Goal: Transaction & Acquisition: Purchase product/service

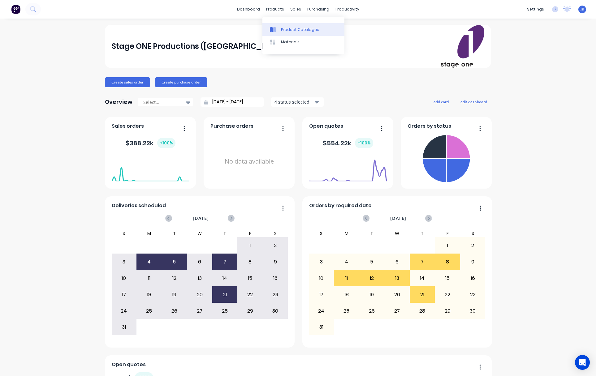
click at [286, 29] on div "Product Catalogue" at bounding box center [300, 30] width 38 height 6
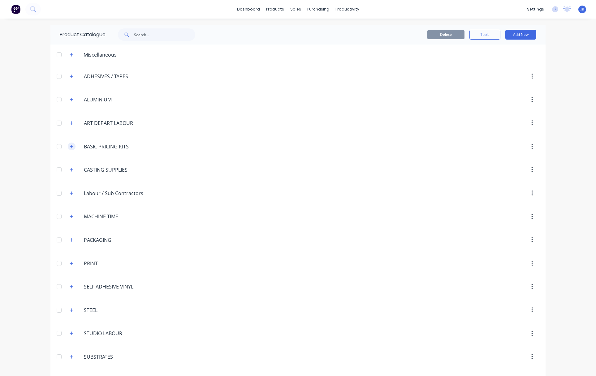
click at [70, 147] on icon "button" at bounding box center [72, 147] width 4 height 4
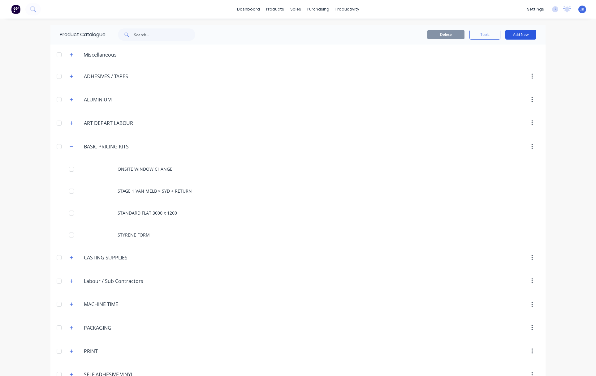
click at [521, 35] on button "Add New" at bounding box center [521, 35] width 31 height 10
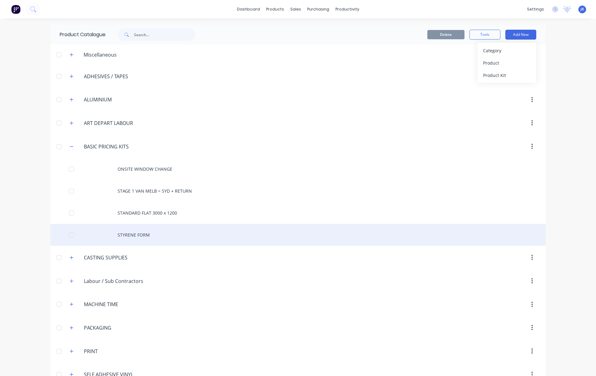
click at [132, 234] on div "STYRENE FORM" at bounding box center [297, 235] width 495 height 22
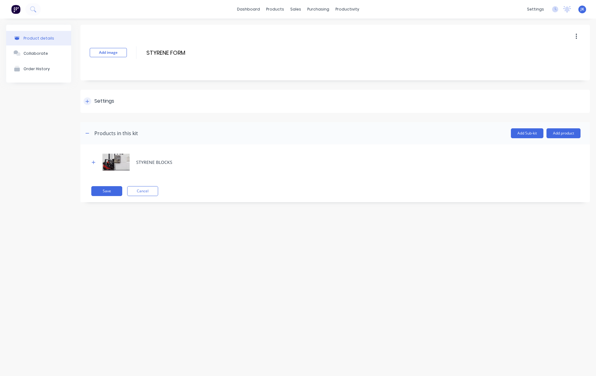
click at [97, 102] on div "Settings" at bounding box center [104, 102] width 20 height 8
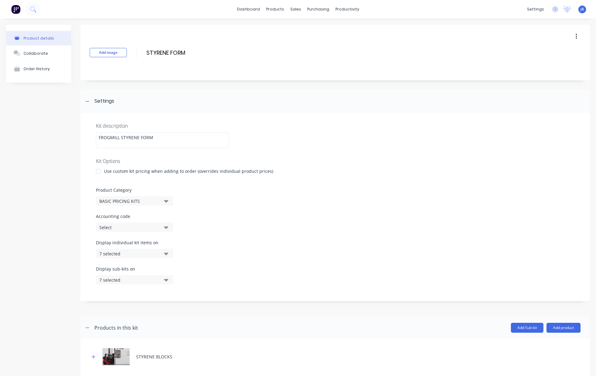
click at [167, 227] on icon "button" at bounding box center [166, 228] width 4 height 2
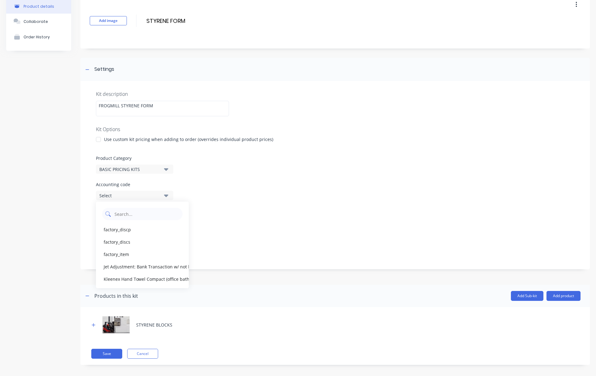
scroll to position [25, 0]
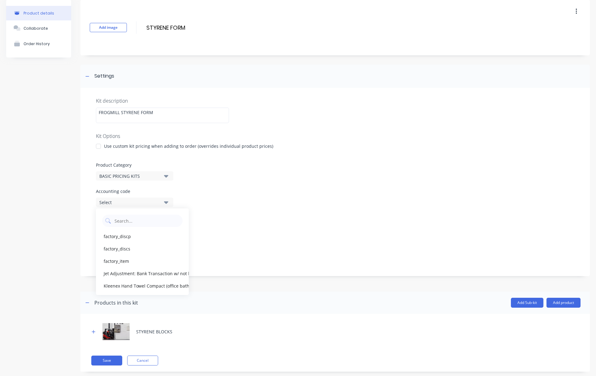
click at [230, 206] on div "Accounting code Select" at bounding box center [335, 197] width 479 height 19
click at [199, 188] on div "Kit description FROGMILL STYRENE FORM Kit Options Use custom kit pricing when a…" at bounding box center [335, 182] width 510 height 189
click at [167, 228] on icon "button" at bounding box center [166, 229] width 4 height 2
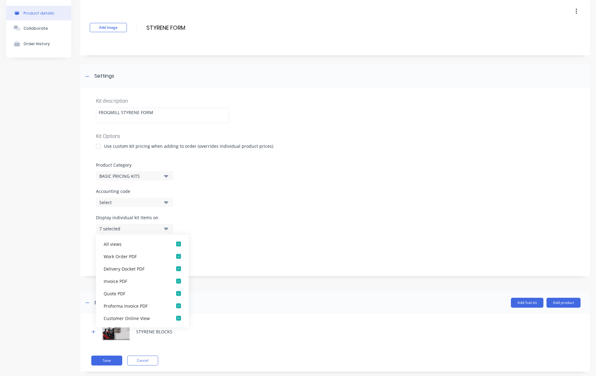
click at [212, 211] on div "Kit description FROGMILL STYRENE FORM Kit Options Use custom kit pricing when a…" at bounding box center [335, 182] width 510 height 189
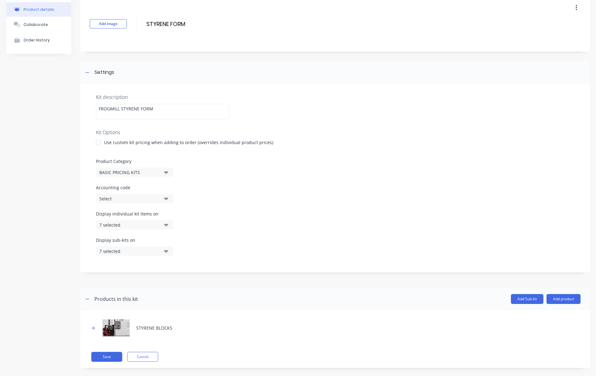
scroll to position [36, 0]
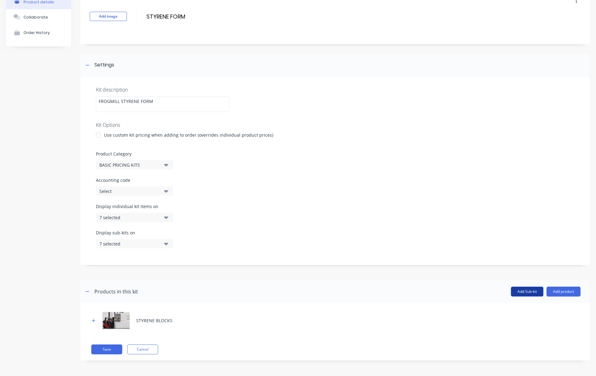
click at [517, 292] on button "Add Sub-kit" at bounding box center [527, 292] width 33 height 10
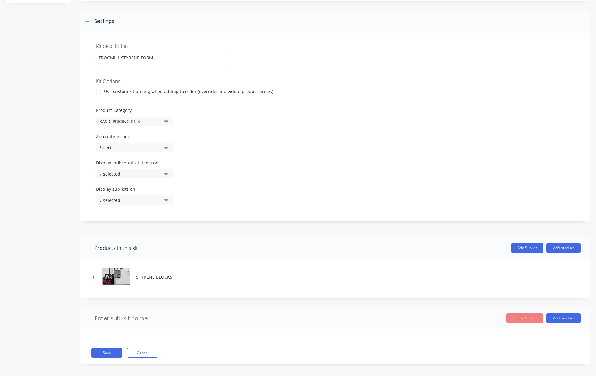
scroll to position [79, 0]
click at [93, 278] on icon "button" at bounding box center [94, 278] width 4 height 4
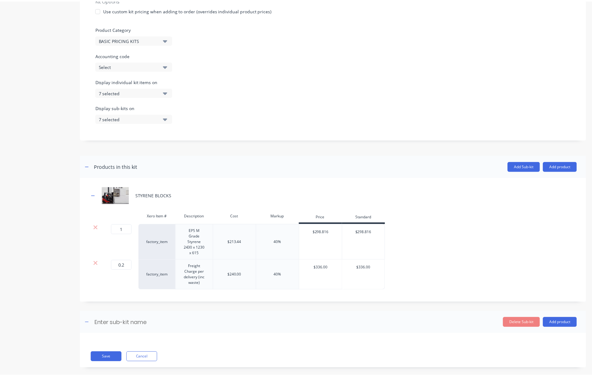
scroll to position [162, 0]
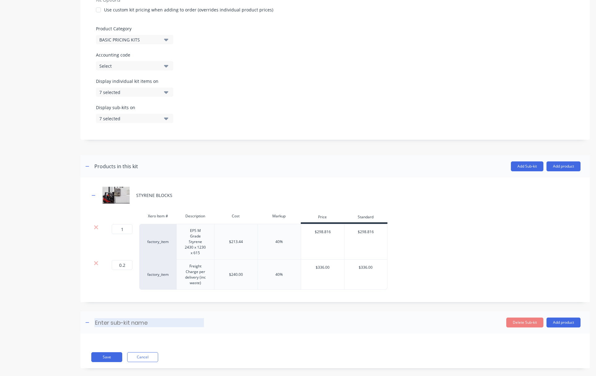
click at [101, 319] on input at bounding box center [149, 323] width 110 height 9
type input "FROGMILL TIME"
click at [557, 318] on button "Add product" at bounding box center [564, 323] width 34 height 10
click at [531, 334] on div "Product catalogue" at bounding box center [552, 338] width 48 height 9
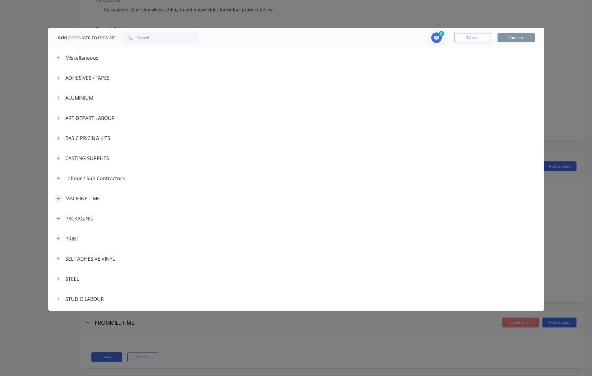
click at [58, 198] on icon "button" at bounding box center [58, 199] width 4 height 4
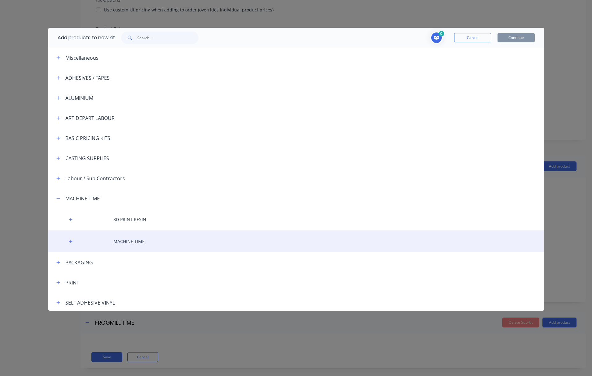
click at [118, 242] on div "MACHINE TIME" at bounding box center [295, 242] width 495 height 22
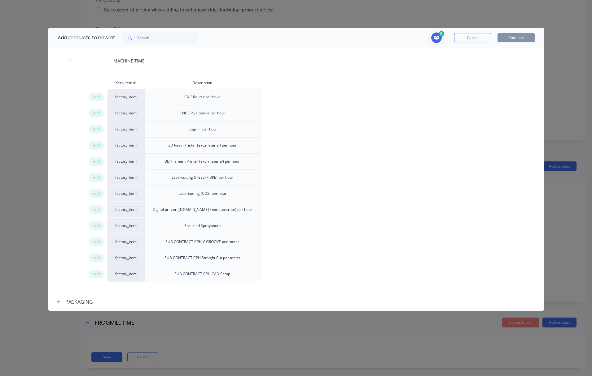
scroll to position [150, 0]
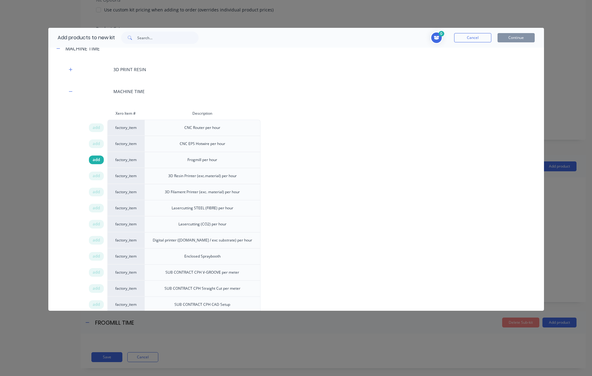
click at [95, 160] on span "add" at bounding box center [96, 160] width 7 height 6
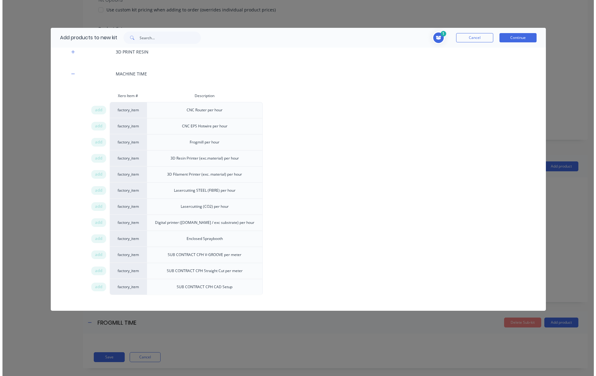
scroll to position [189, 0]
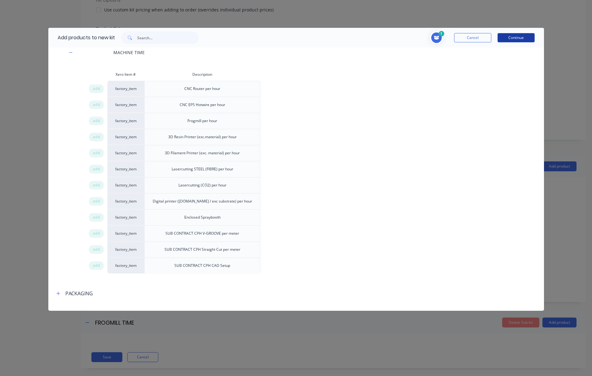
click at [510, 38] on button "Continue" at bounding box center [515, 37] width 37 height 9
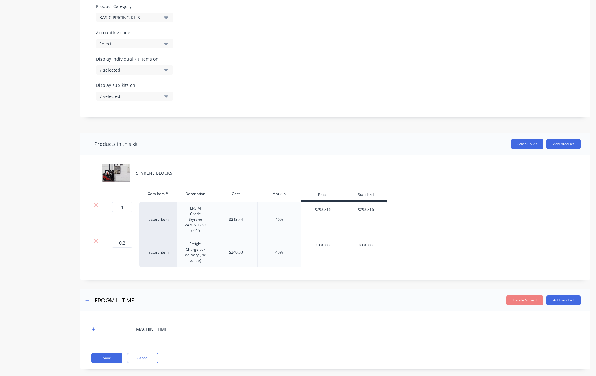
scroll to position [187, 0]
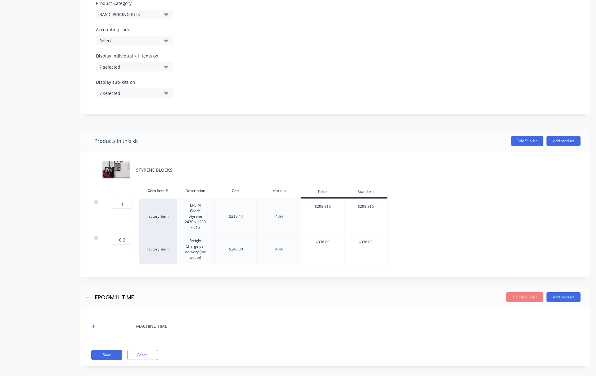
click at [99, 322] on div "MACHINE TIME" at bounding box center [335, 326] width 491 height 17
click at [95, 324] on icon "button" at bounding box center [94, 326] width 4 height 4
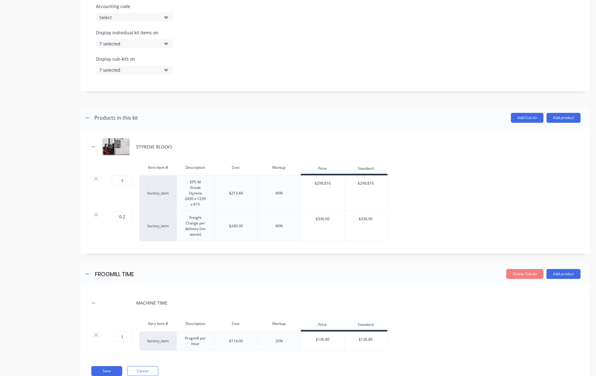
scroll to position [226, 0]
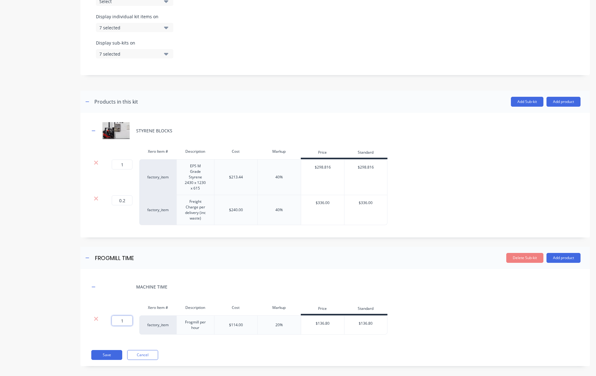
drag, startPoint x: 120, startPoint y: 315, endPoint x: 125, endPoint y: 315, distance: 4.3
click at [125, 316] on input "1" at bounding box center [122, 321] width 21 height 10
type input "10"
click at [102, 350] on button "Save" at bounding box center [106, 355] width 31 height 10
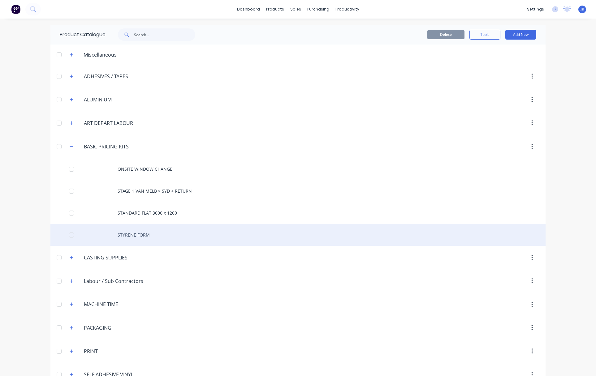
click at [122, 236] on div "STYRENE FORM" at bounding box center [297, 235] width 495 height 22
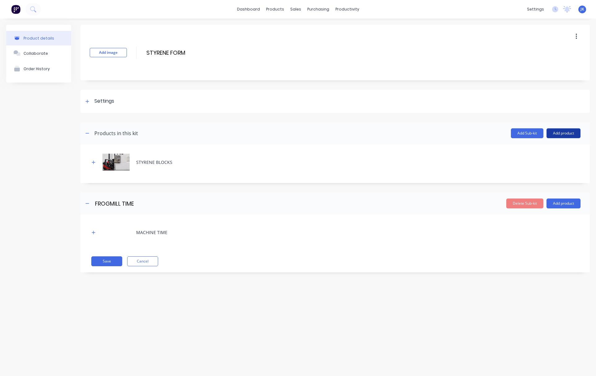
click at [563, 133] on button "Add product" at bounding box center [564, 133] width 34 height 10
click at [483, 134] on div "Add Sub-kit Add product Product catalogue Labour Notes (Internal) Notes (Extern…" at bounding box center [359, 133] width 443 height 10
click at [530, 133] on button "Add Sub-kit" at bounding box center [527, 133] width 33 height 10
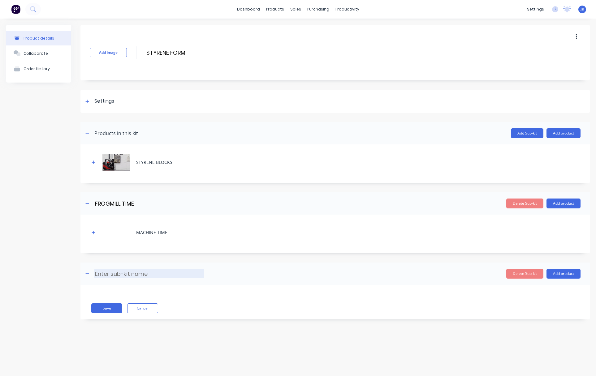
click at [97, 273] on input at bounding box center [149, 274] width 110 height 9
type input "3D DIGITAL PREPARATION"
click at [558, 272] on button "Add product" at bounding box center [564, 274] width 34 height 10
click at [533, 291] on div "Product catalogue" at bounding box center [552, 289] width 48 height 9
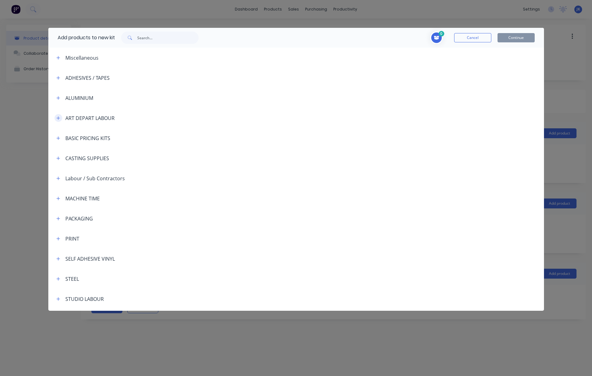
click at [58, 117] on icon "button" at bounding box center [58, 118] width 4 height 4
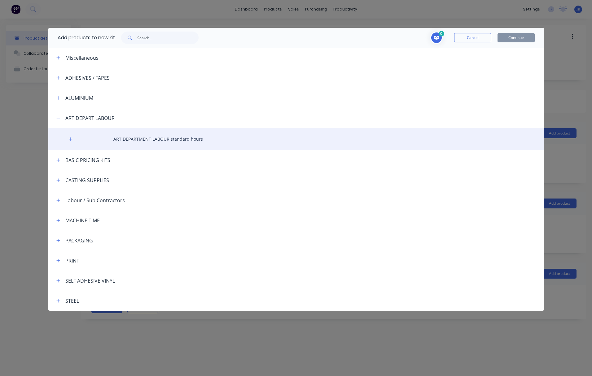
click at [118, 139] on div "ART DEPARTMENT LABOUR standard hours" at bounding box center [295, 139] width 495 height 22
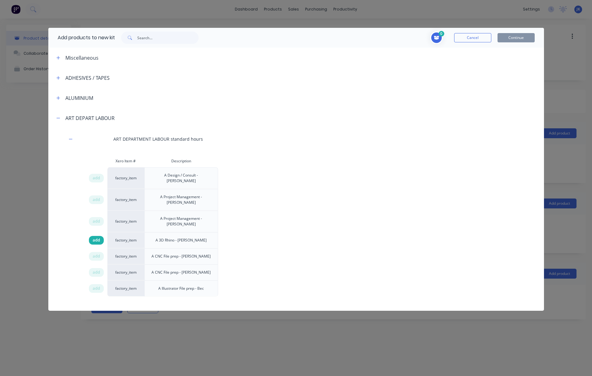
click at [100, 236] on div "add" at bounding box center [96, 240] width 15 height 9
click at [96, 270] on span "add" at bounding box center [96, 273] width 7 height 6
click at [521, 38] on button "Continue" at bounding box center [515, 37] width 37 height 9
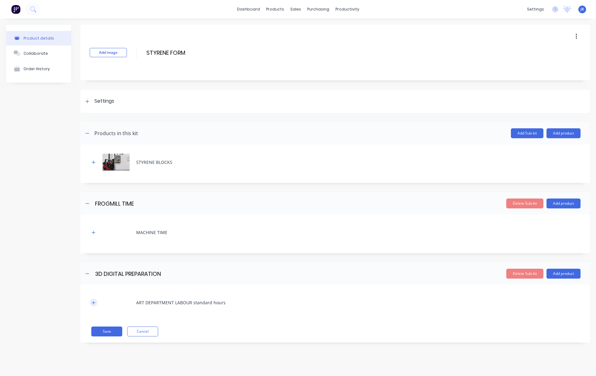
click at [92, 302] on button "button" at bounding box center [94, 303] width 8 height 8
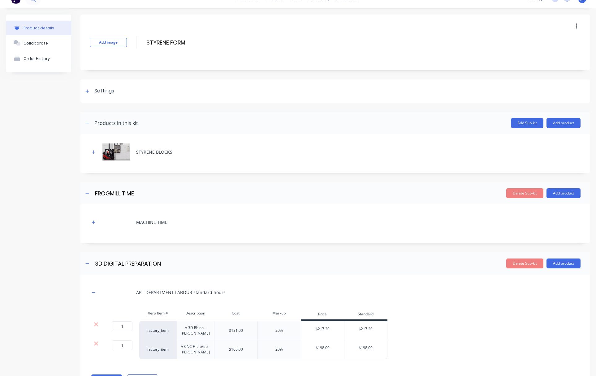
scroll to position [40, 0]
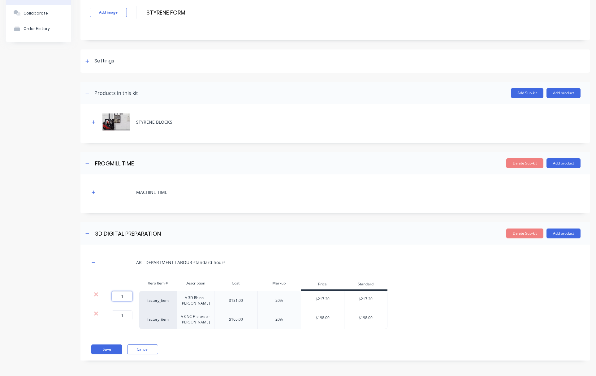
drag, startPoint x: 120, startPoint y: 298, endPoint x: 125, endPoint y: 298, distance: 5.3
click at [125, 298] on input "1" at bounding box center [122, 297] width 21 height 10
type input "2"
drag, startPoint x: 121, startPoint y: 316, endPoint x: 128, endPoint y: 316, distance: 6.8
type input "2"
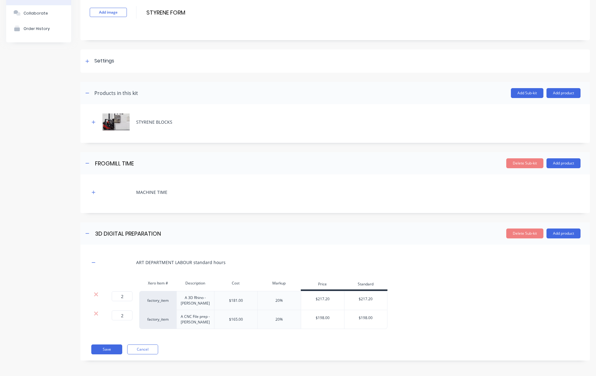
click at [280, 235] on div "Delete Sub-kit Add product" at bounding box center [392, 234] width 377 height 10
click at [555, 234] on button "Add product" at bounding box center [564, 234] width 34 height 10
click at [540, 250] on div "Product catalogue" at bounding box center [552, 249] width 48 height 9
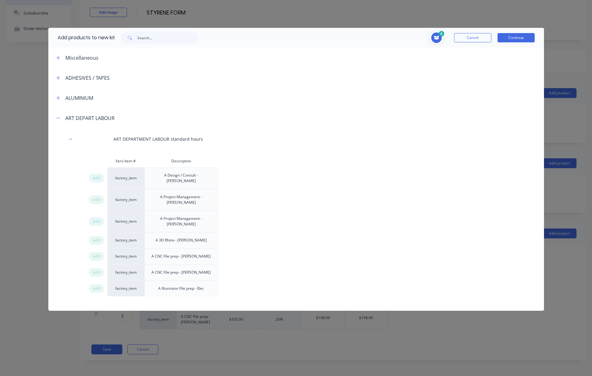
click at [481, 38] on button "Cancel" at bounding box center [472, 37] width 37 height 9
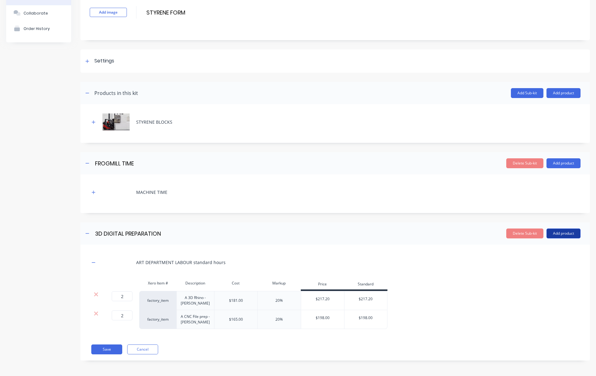
click at [556, 234] on button "Add product" at bounding box center [564, 234] width 34 height 10
click at [440, 254] on div "ART DEPARTMENT LABOUR standard hours" at bounding box center [335, 262] width 491 height 17
click at [428, 213] on div "Add image STYRENE FORM STYRENE FORM Enter kit name Settings Kit description FRO…" at bounding box center [335, 178] width 510 height 386
click at [562, 93] on button "Add product" at bounding box center [564, 93] width 34 height 10
click at [546, 57] on div "Settings" at bounding box center [335, 61] width 510 height 23
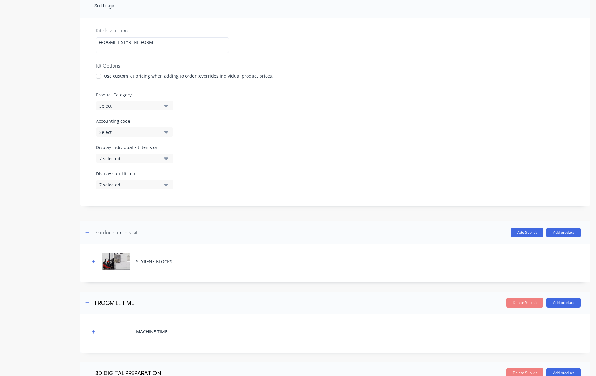
scroll to position [235, 0]
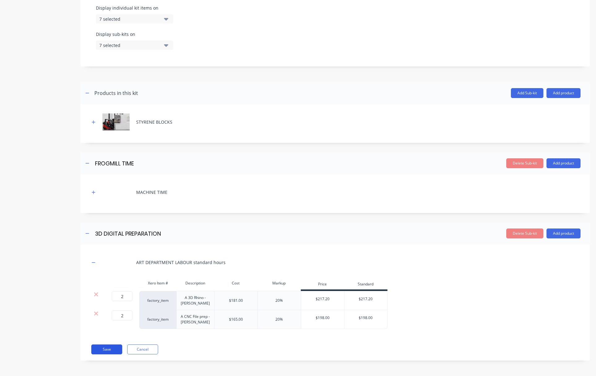
click at [104, 349] on button "Save" at bounding box center [106, 350] width 31 height 10
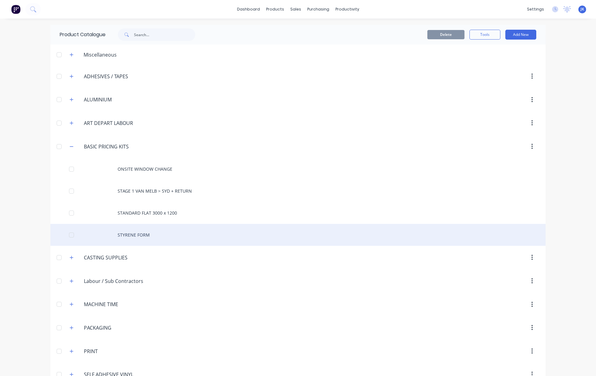
drag, startPoint x: 69, startPoint y: 235, endPoint x: 74, endPoint y: 236, distance: 4.3
click at [70, 235] on div at bounding box center [71, 235] width 12 height 12
click at [127, 235] on div "STYRENE FORM" at bounding box center [297, 235] width 495 height 22
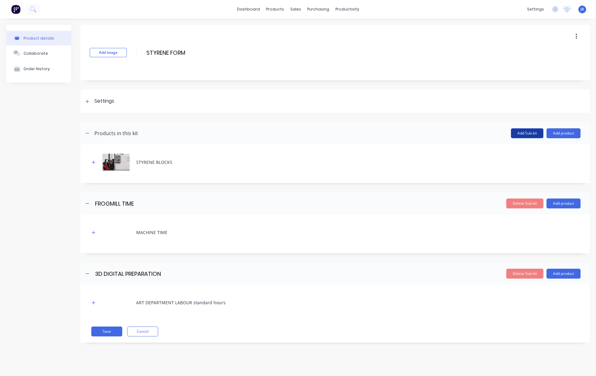
click at [533, 132] on button "Add Sub-kit" at bounding box center [527, 133] width 33 height 10
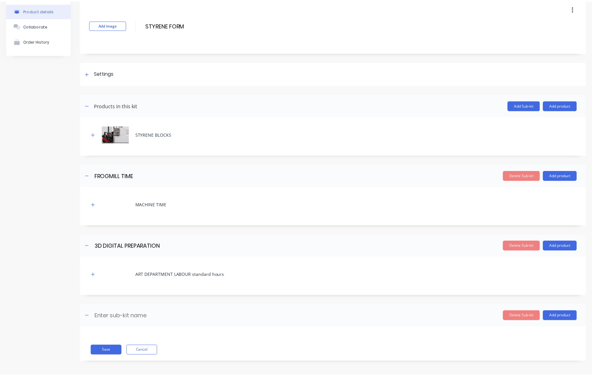
scroll to position [29, 0]
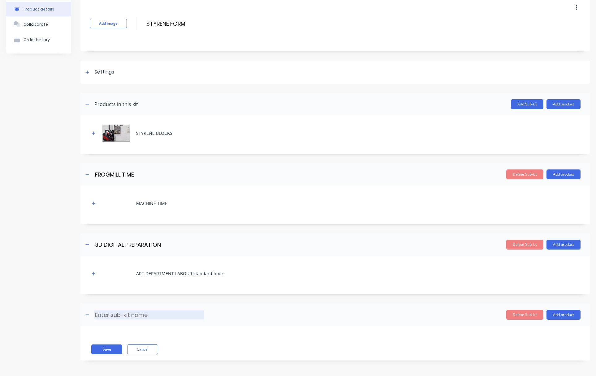
click at [96, 316] on input at bounding box center [149, 315] width 110 height 9
type input "ASSEMBLY & SURFACE PREP"
click at [556, 315] on button "Add product" at bounding box center [564, 315] width 34 height 10
click at [538, 329] on div "Product catalogue" at bounding box center [552, 331] width 48 height 9
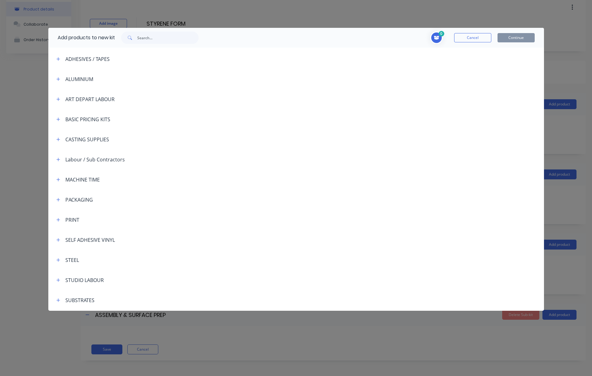
scroll to position [79, 0]
click at [59, 300] on icon "button" at bounding box center [58, 301] width 4 height 4
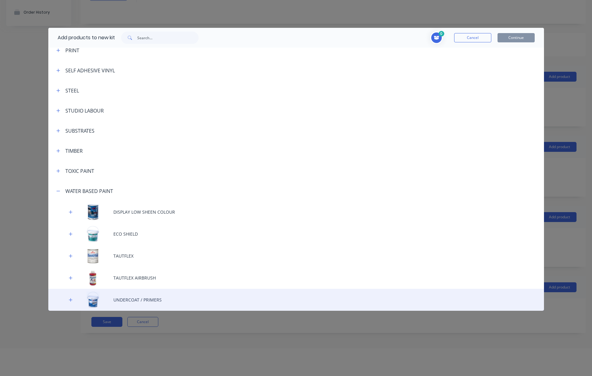
scroll to position [31, 0]
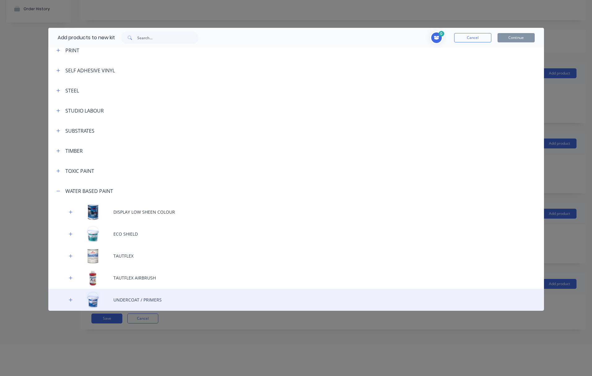
click at [136, 300] on div "UNDERCOAT / PRIMERS" at bounding box center [295, 300] width 495 height 22
click at [126, 300] on div "UNDERCOAT / PRIMERS" at bounding box center [295, 300] width 495 height 22
click at [124, 299] on div "UNDERCOAT / PRIMERS" at bounding box center [295, 300] width 495 height 22
click at [71, 299] on icon "button" at bounding box center [71, 300] width 4 height 4
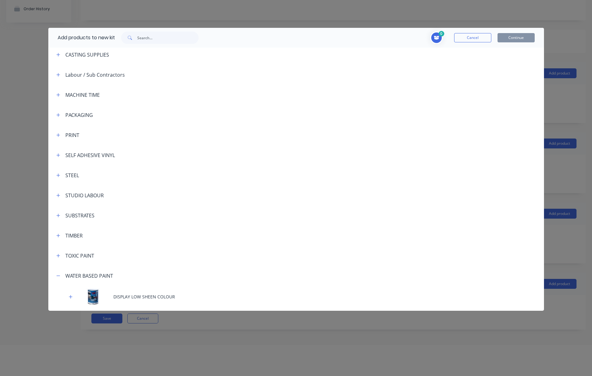
scroll to position [189, 0]
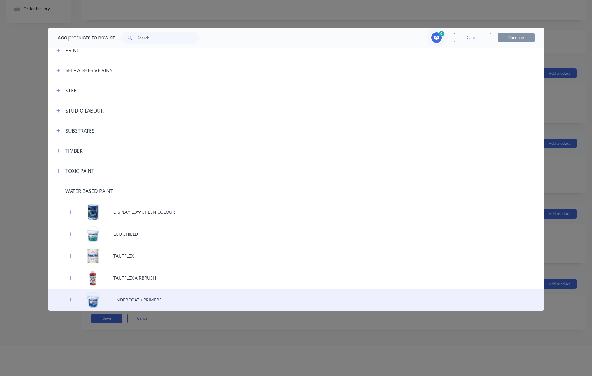
click at [140, 298] on div "UNDERCOAT / PRIMERS" at bounding box center [295, 300] width 495 height 22
click at [141, 298] on div "UNDERCOAT / PRIMERS" at bounding box center [295, 300] width 495 height 22
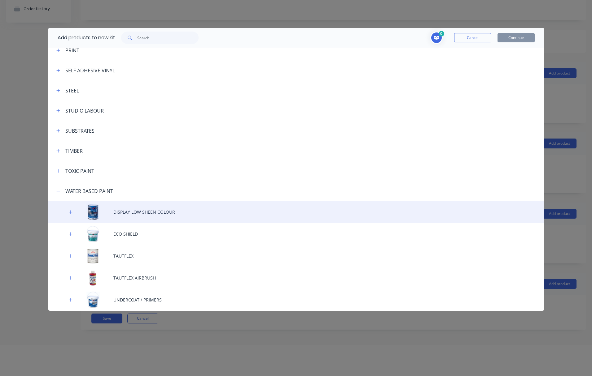
click at [135, 217] on div "DISPLAY LOW SHEEN COLOUR" at bounding box center [295, 212] width 495 height 22
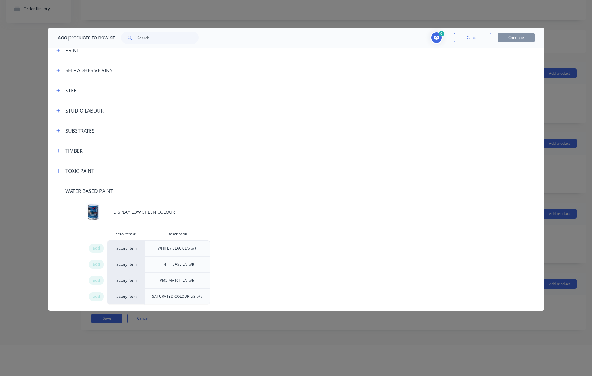
scroll to position [280, 0]
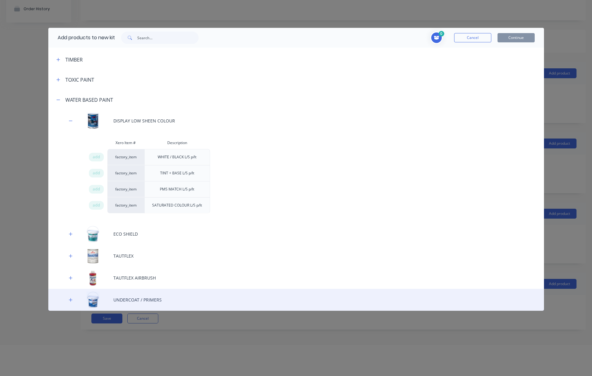
click at [124, 297] on div "UNDERCOAT / PRIMERS" at bounding box center [295, 300] width 495 height 22
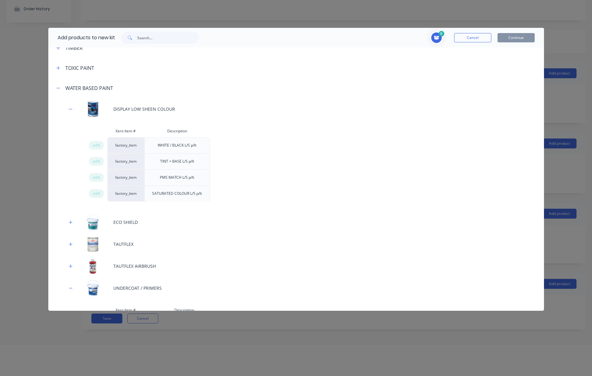
scroll to position [339, 0]
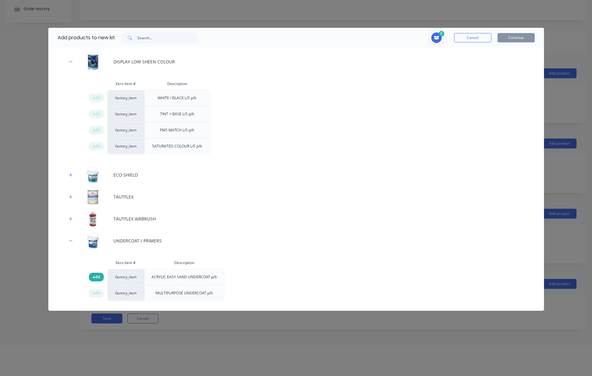
click at [95, 277] on span "add" at bounding box center [96, 277] width 7 height 6
click at [512, 37] on button "Continue" at bounding box center [515, 37] width 37 height 9
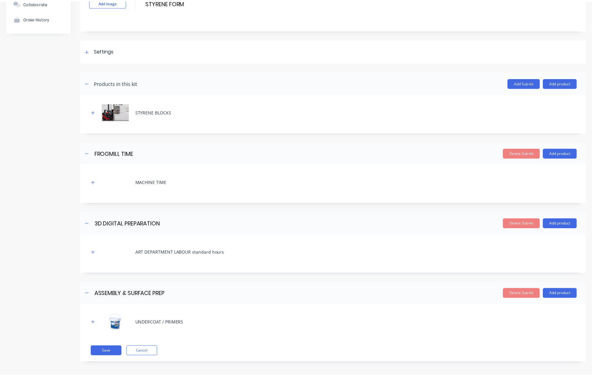
scroll to position [52, 0]
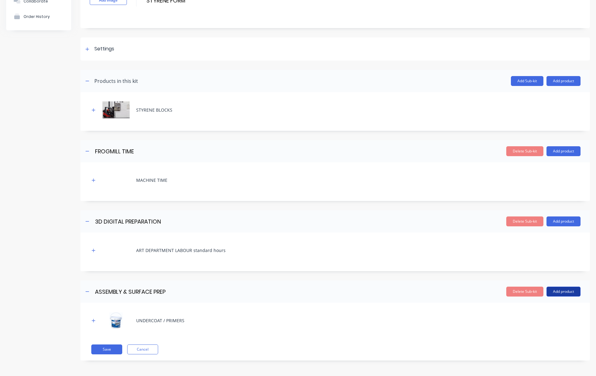
click at [557, 291] on button "Add product" at bounding box center [564, 292] width 34 height 10
click at [531, 307] on div "Product catalogue" at bounding box center [552, 307] width 48 height 9
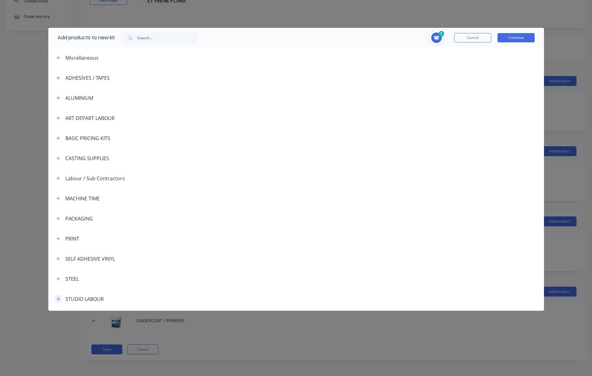
click at [59, 298] on icon "button" at bounding box center [58, 299] width 4 height 4
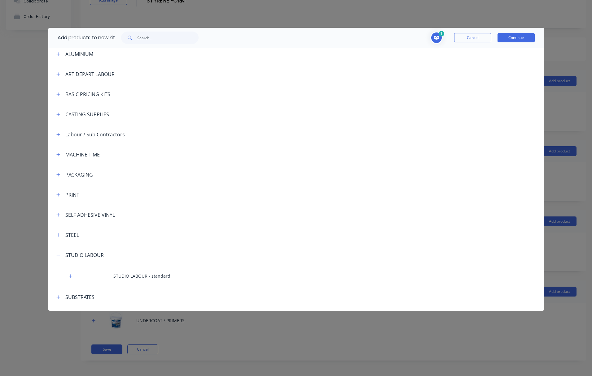
scroll to position [42, 0]
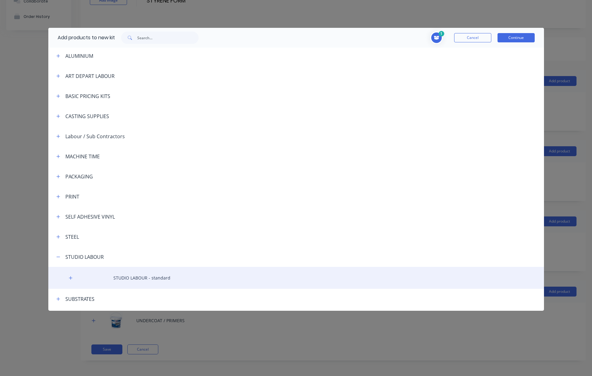
click at [133, 277] on div "STUDIO LABOUR - standard" at bounding box center [295, 278] width 495 height 22
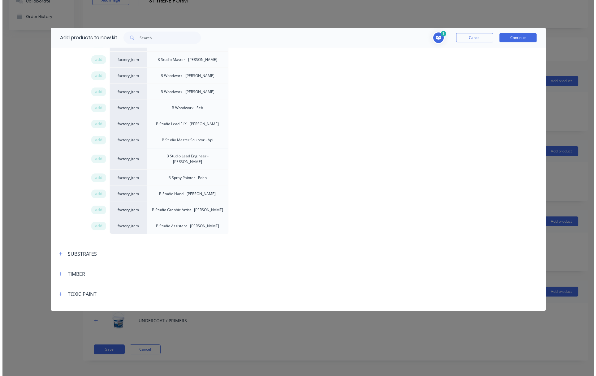
scroll to position [345, 0]
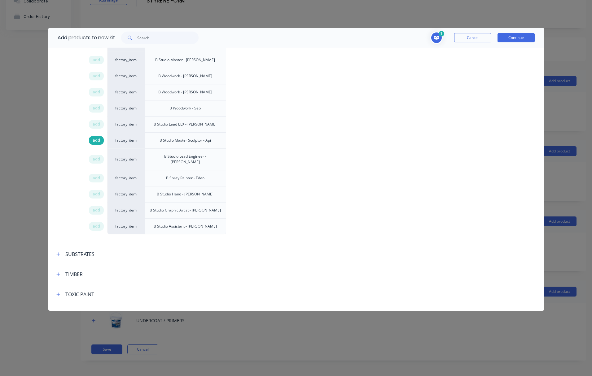
click at [95, 141] on span "add" at bounding box center [96, 140] width 7 height 6
click at [95, 175] on span "add" at bounding box center [96, 178] width 7 height 6
click at [519, 37] on button "Continue" at bounding box center [515, 37] width 37 height 9
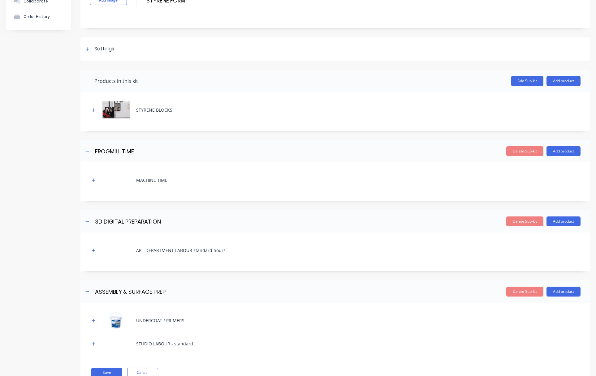
scroll to position [76, 0]
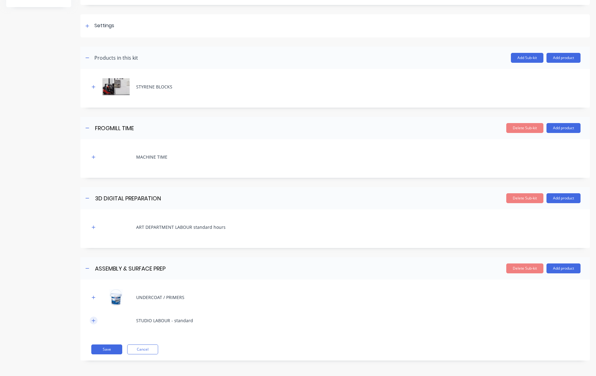
click at [94, 321] on icon "button" at bounding box center [93, 320] width 3 height 3
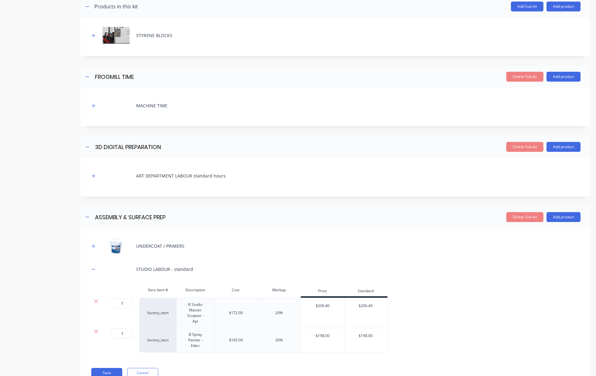
scroll to position [150, 0]
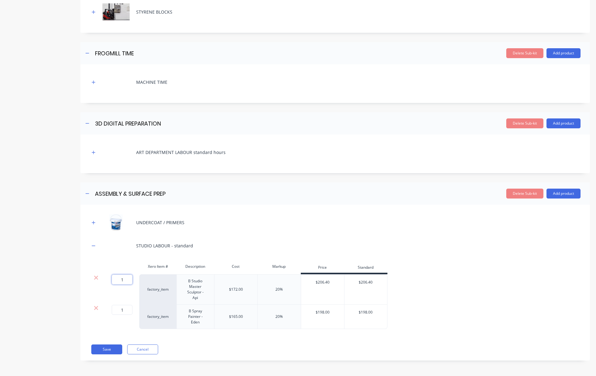
drag, startPoint x: 121, startPoint y: 280, endPoint x: 125, endPoint y: 280, distance: 4.6
click at [125, 280] on input "1" at bounding box center [122, 280] width 21 height 10
type input "7.5"
drag, startPoint x: 120, startPoint y: 310, endPoint x: 125, endPoint y: 310, distance: 5.0
type input "7.5"
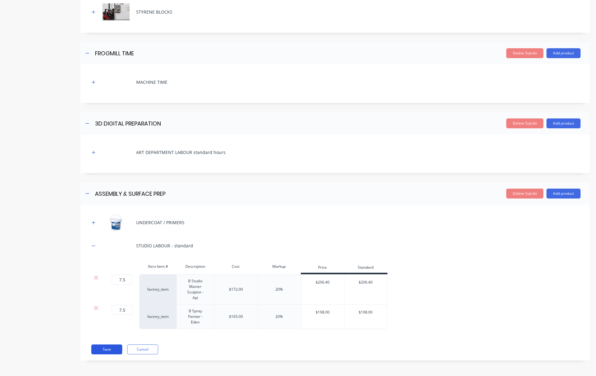
click at [106, 348] on button "Save" at bounding box center [106, 350] width 31 height 10
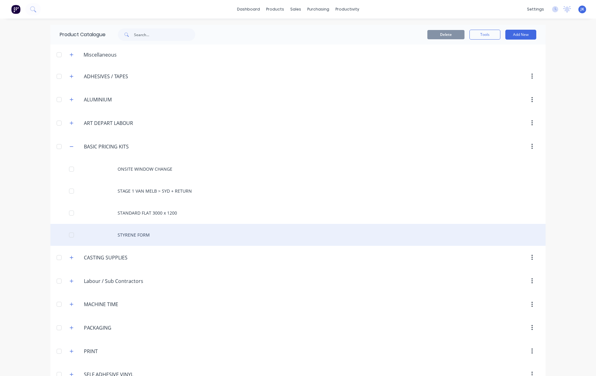
click at [134, 235] on div "STYRENE FORM" at bounding box center [297, 235] width 495 height 22
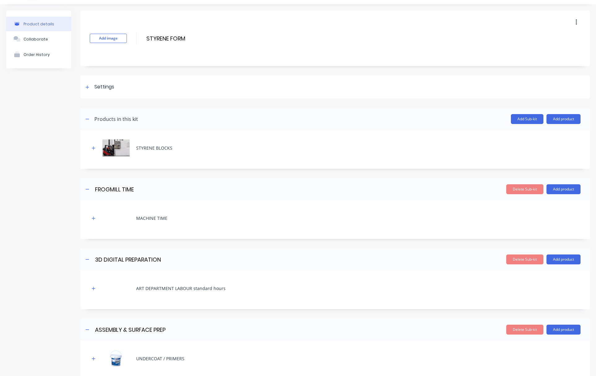
scroll to position [76, 0]
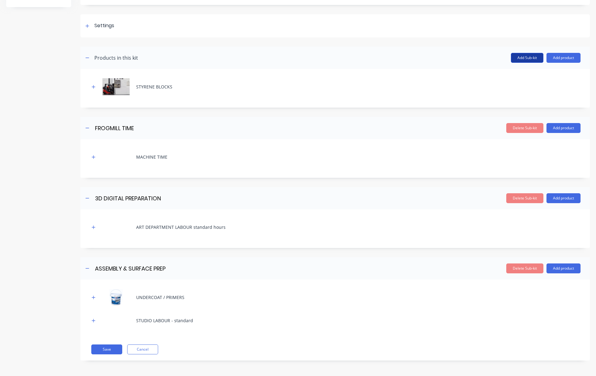
click at [521, 55] on button "Add Sub-kit" at bounding box center [527, 58] width 33 height 10
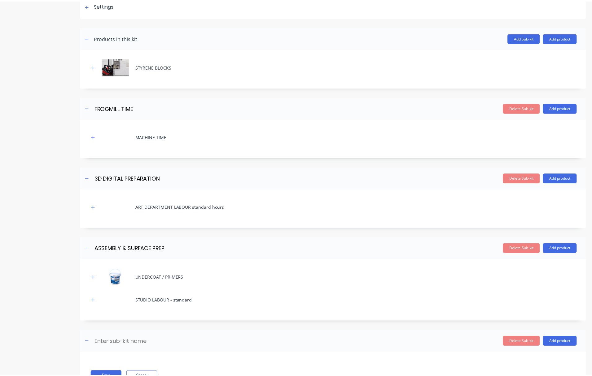
scroll to position [123, 0]
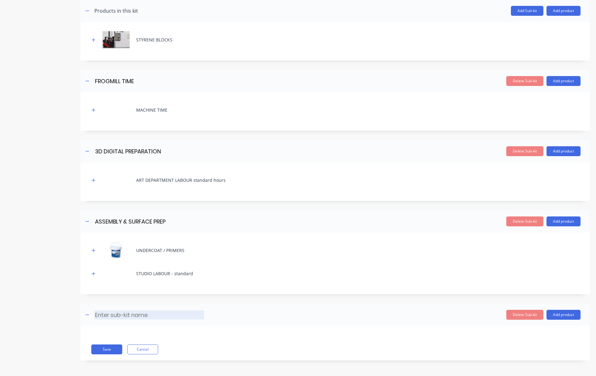
click at [100, 315] on input at bounding box center [149, 315] width 110 height 9
type input "AUSTUF COATING"
drag, startPoint x: 554, startPoint y: 313, endPoint x: 552, endPoint y: 314, distance: 3.2
click at [554, 313] on button "Add product" at bounding box center [564, 315] width 34 height 10
click at [531, 330] on div "Product catalogue" at bounding box center [552, 331] width 48 height 9
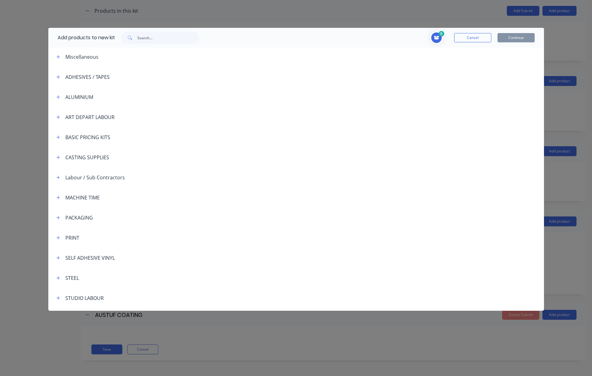
scroll to position [1, 0]
click at [60, 55] on icon "button" at bounding box center [58, 56] width 4 height 4
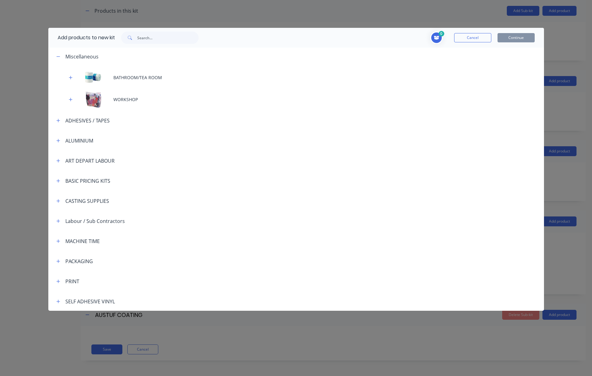
click at [148, 147] on header "ALUMINIUM" at bounding box center [295, 141] width 495 height 20
click at [57, 54] on icon "button" at bounding box center [58, 56] width 4 height 4
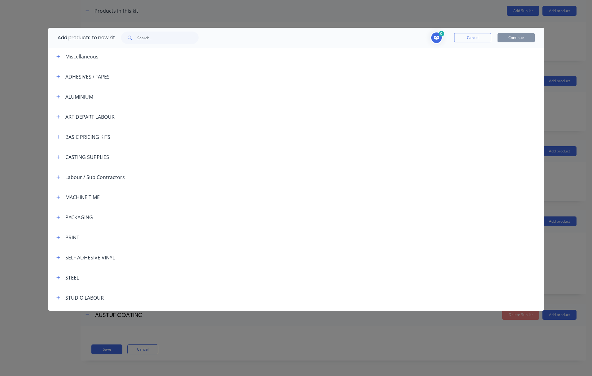
click at [463, 40] on button "Cancel" at bounding box center [472, 37] width 37 height 9
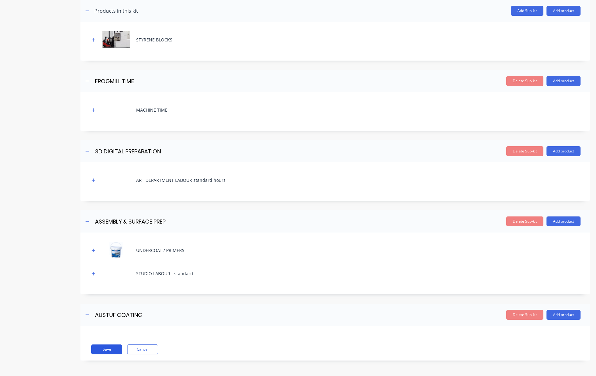
click at [110, 350] on button "Save" at bounding box center [106, 350] width 31 height 10
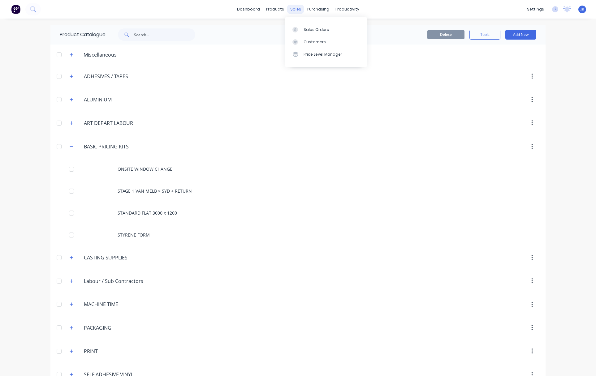
click at [293, 10] on div "sales" at bounding box center [295, 9] width 17 height 9
click at [311, 30] on div "Sales Orders" at bounding box center [316, 30] width 25 height 6
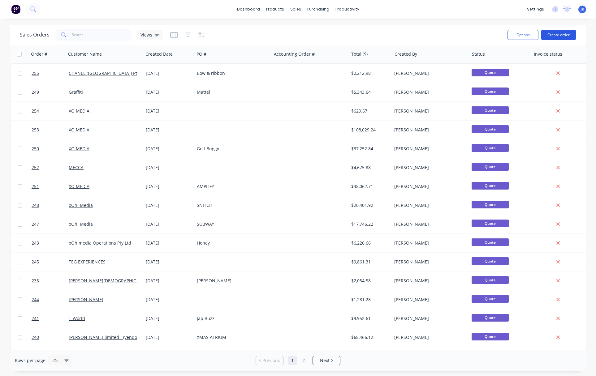
click at [564, 35] on button "Create order" at bounding box center [558, 35] width 35 height 10
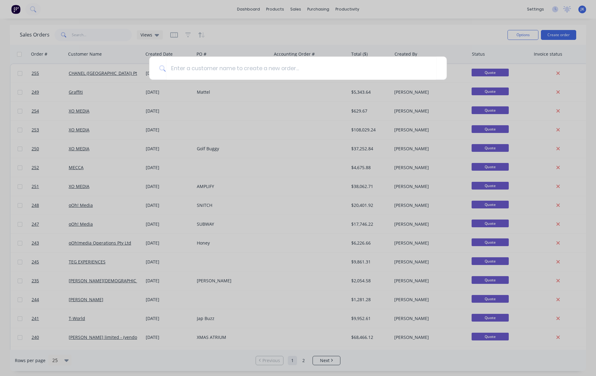
click at [428, 20] on div at bounding box center [298, 188] width 596 height 376
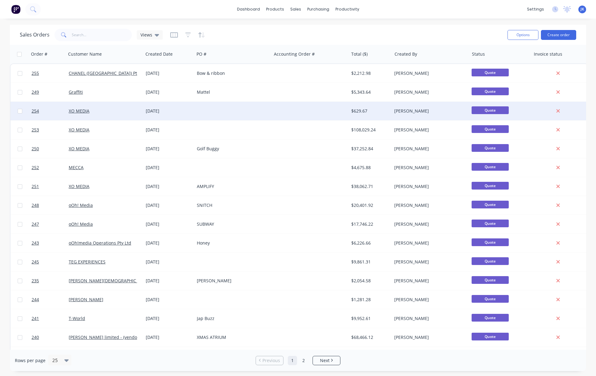
click at [98, 113] on div "XO MEDIA" at bounding box center [103, 111] width 69 height 6
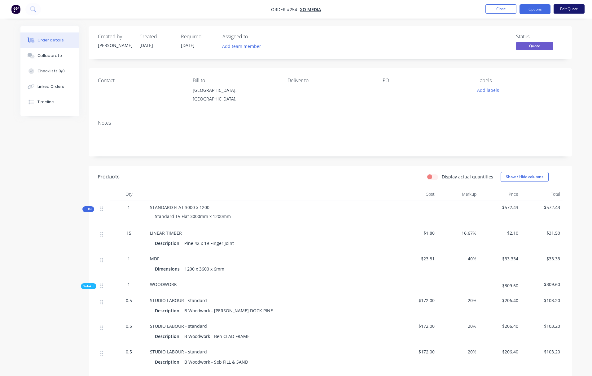
click at [568, 7] on button "Edit Quote" at bounding box center [568, 8] width 31 height 9
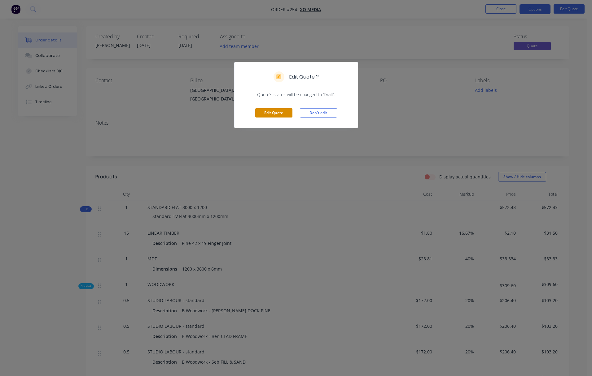
click at [274, 113] on button "Edit Quote" at bounding box center [273, 112] width 37 height 9
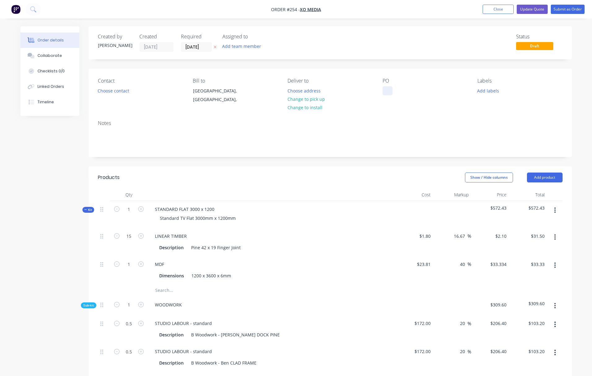
click at [386, 90] on div at bounding box center [387, 90] width 10 height 9
click at [398, 110] on div "Contact Choose contact [PERSON_NAME] to [GEOGRAPHIC_DATA], [GEOGRAPHIC_DATA], D…" at bounding box center [330, 92] width 483 height 47
drag, startPoint x: 188, startPoint y: 210, endPoint x: 198, endPoint y: 210, distance: 9.6
click at [198, 210] on div "STANDARD FLAT 3000 x 1200" at bounding box center [184, 209] width 69 height 9
click at [127, 236] on input "15" at bounding box center [129, 236] width 16 height 9
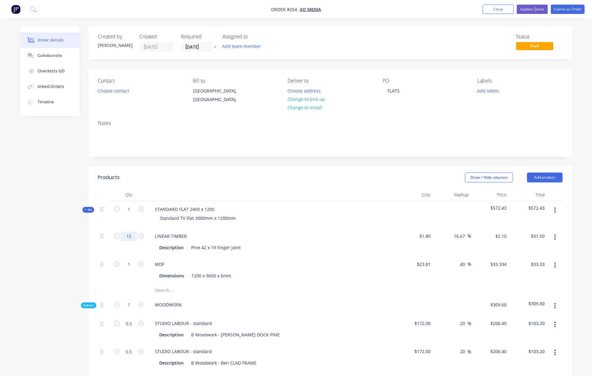
click at [127, 237] on input "15" at bounding box center [129, 236] width 16 height 9
drag, startPoint x: 126, startPoint y: 237, endPoint x: 134, endPoint y: 238, distance: 7.5
click at [134, 238] on input "15" at bounding box center [129, 236] width 16 height 9
type input "11"
type input "$23.10"
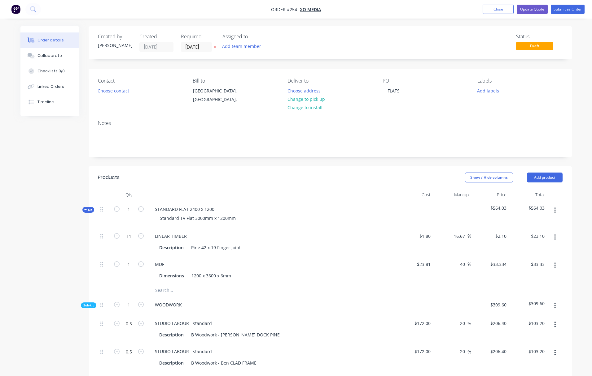
click at [314, 229] on div "LINEAR TIMBER Description Pine 42 x 19 Finger Joint" at bounding box center [271, 242] width 248 height 28
click at [554, 264] on icon "button" at bounding box center [555, 265] width 2 height 7
click at [515, 306] on div "Delete" at bounding box center [533, 306] width 48 height 9
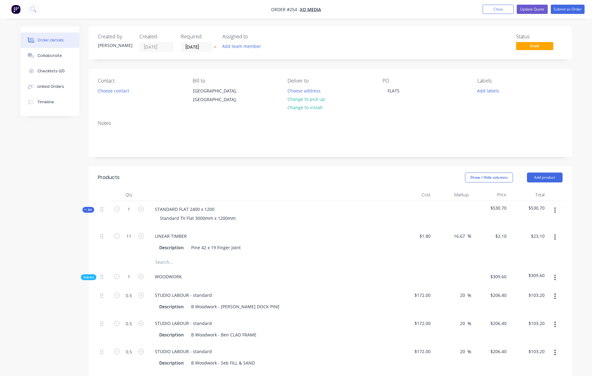
click at [555, 210] on icon "button" at bounding box center [554, 211] width 1 height 6
click at [524, 227] on div "Add product to kit" at bounding box center [533, 226] width 48 height 9
click at [521, 252] on div "Product catalogue" at bounding box center [533, 251] width 48 height 9
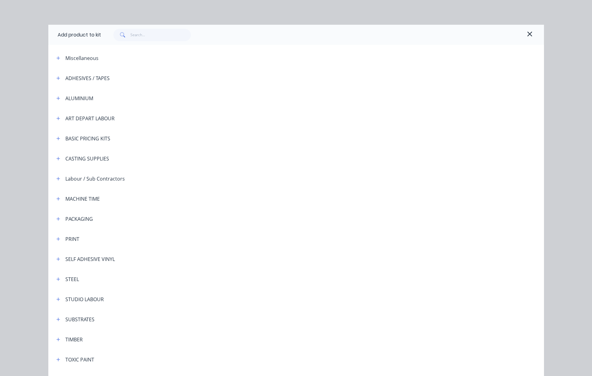
scroll to position [1, 0]
click at [57, 317] on icon "button" at bounding box center [58, 318] width 4 height 4
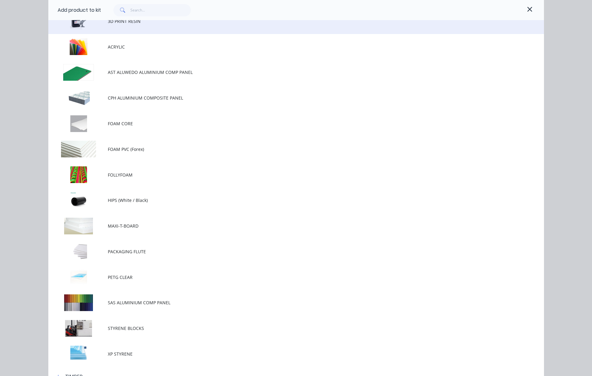
scroll to position [327, 0]
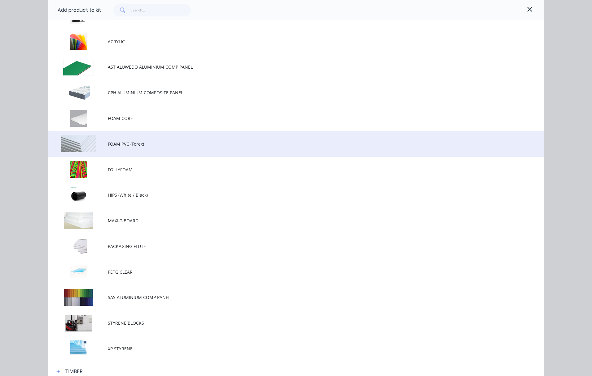
click at [113, 144] on span "FOAM PVC (Forex)" at bounding box center [282, 144] width 349 height 7
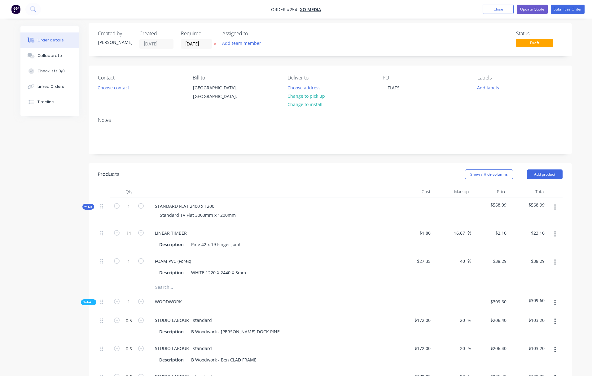
scroll to position [4, 0]
click at [555, 205] on button "button" at bounding box center [554, 206] width 15 height 11
click at [529, 222] on div "Add product to kit" at bounding box center [533, 223] width 48 height 9
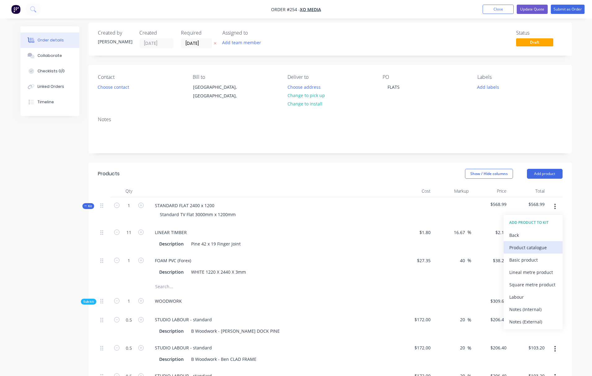
click at [526, 248] on div "Product catalogue" at bounding box center [533, 247] width 48 height 9
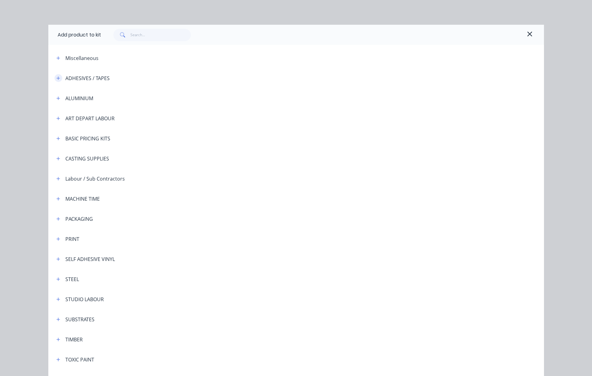
click at [56, 78] on icon "button" at bounding box center [58, 78] width 4 height 4
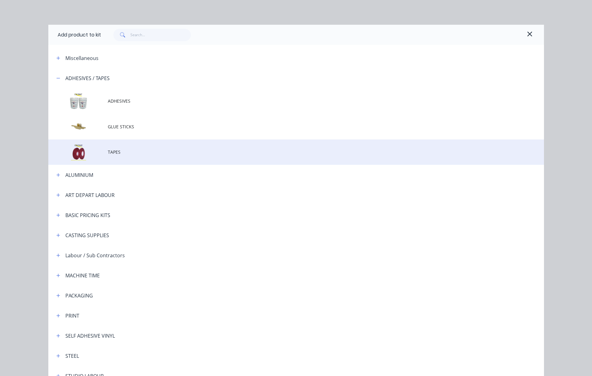
click at [112, 151] on span "TAPES" at bounding box center [282, 152] width 349 height 7
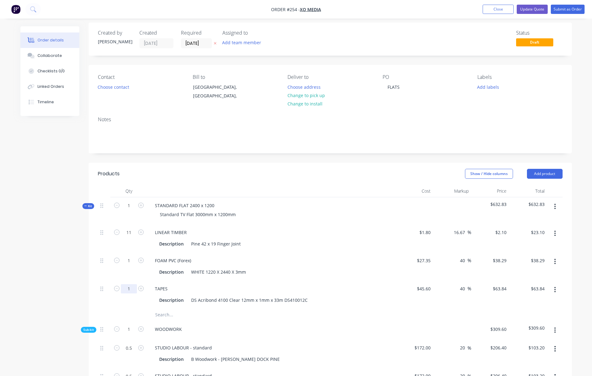
click at [130, 237] on input "1" at bounding box center [129, 232] width 16 height 9
type input "0.25"
type input "$15.96"
click at [221, 281] on div "TAPES Description DS Acribond 4100 Clear 12mm x 1mm x 33m DS410012C" at bounding box center [271, 295] width 248 height 28
click at [291, 315] on div at bounding box center [243, 315] width 186 height 12
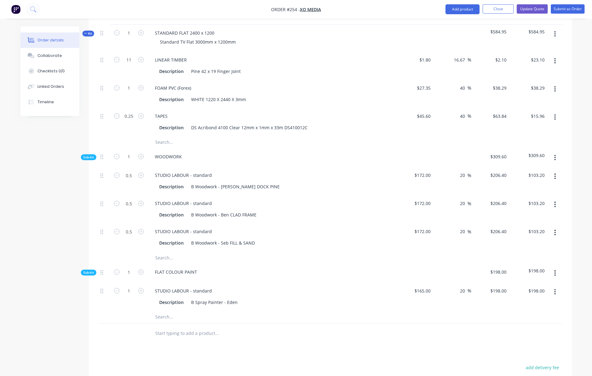
scroll to position [176, 0]
click at [555, 272] on icon "button" at bounding box center [555, 274] width 2 height 7
click at [517, 304] on div "Delete" at bounding box center [533, 302] width 48 height 9
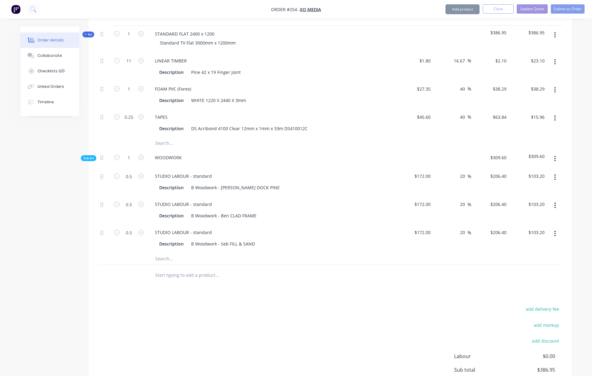
click at [421, 262] on div at bounding box center [330, 259] width 464 height 13
click at [555, 233] on icon "button" at bounding box center [554, 234] width 1 height 6
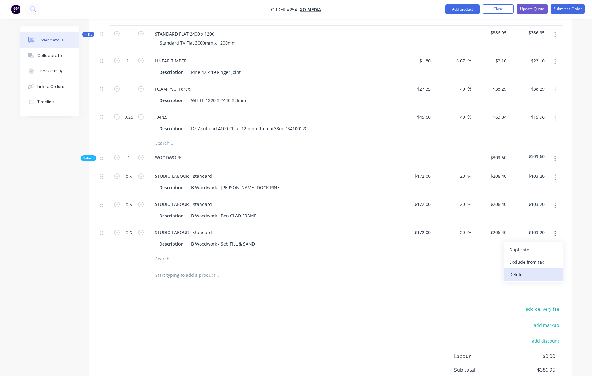
click at [520, 274] on div "Delete" at bounding box center [533, 274] width 48 height 9
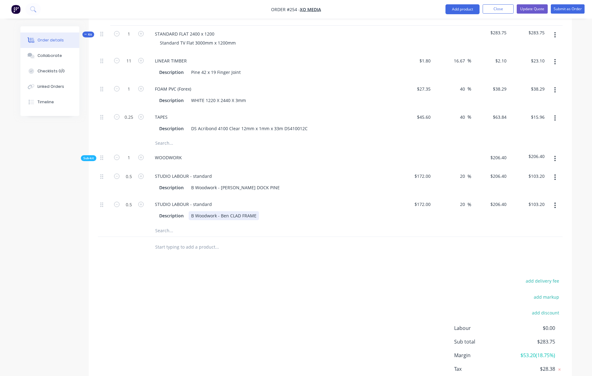
click at [311, 211] on div "Description B Woodwork - Ben CLAD FRAME" at bounding box center [271, 215] width 243 height 10
click at [338, 156] on div "WOODWORK" at bounding box center [271, 159] width 248 height 19
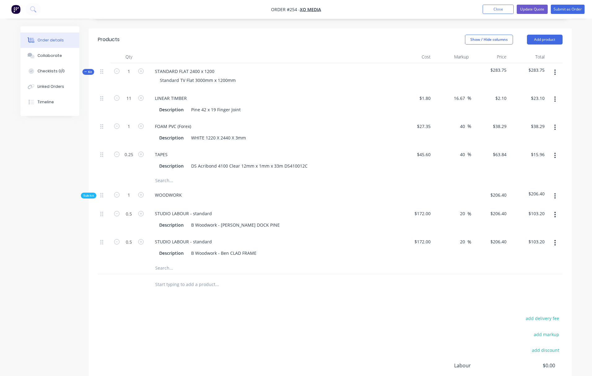
scroll to position [101, 0]
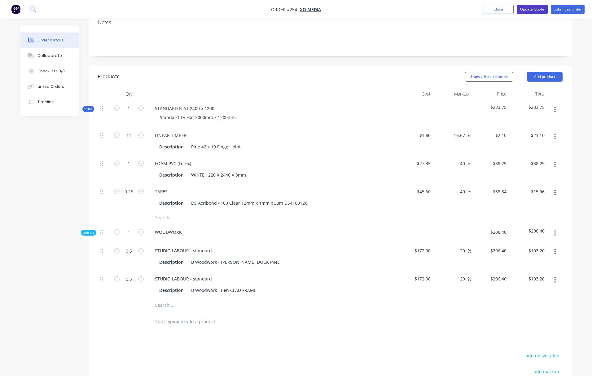
click at [524, 7] on button "Update Quote" at bounding box center [531, 9] width 31 height 9
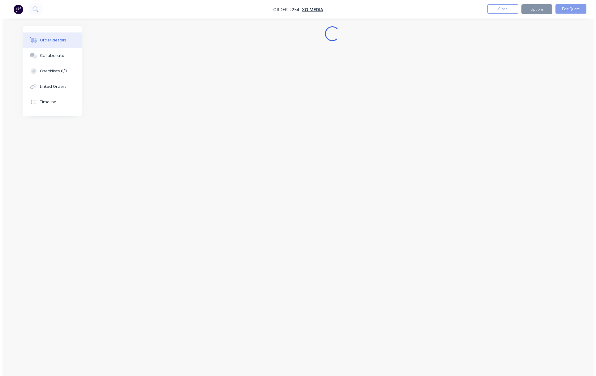
scroll to position [0, 0]
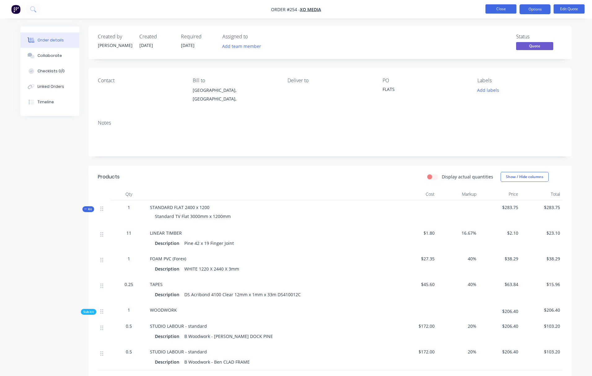
click at [508, 8] on button "Close" at bounding box center [500, 8] width 31 height 9
